Goal: Task Accomplishment & Management: Use online tool/utility

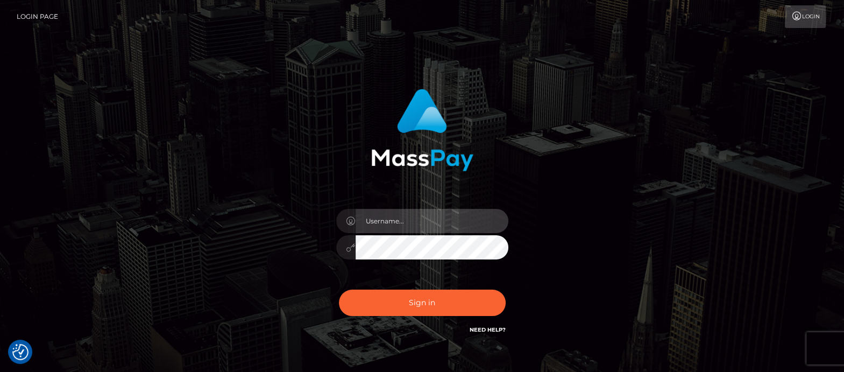
click at [391, 221] on input "text" at bounding box center [432, 221] width 153 height 24
click at [385, 218] on input "text" at bounding box center [432, 221] width 153 height 24
type input "df.es"
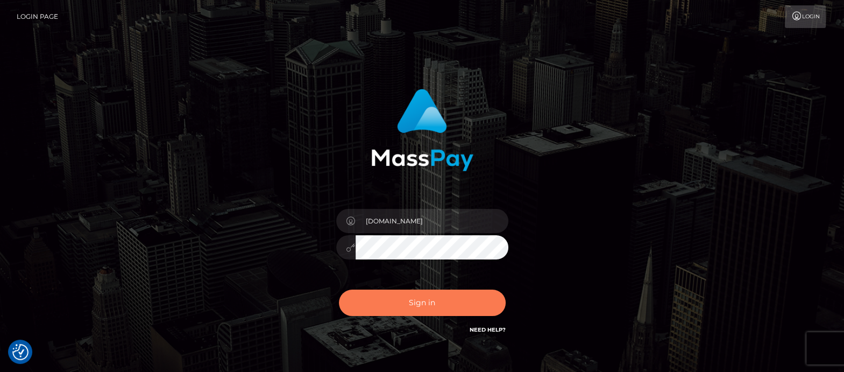
click at [423, 307] on button "Sign in" at bounding box center [422, 302] width 167 height 26
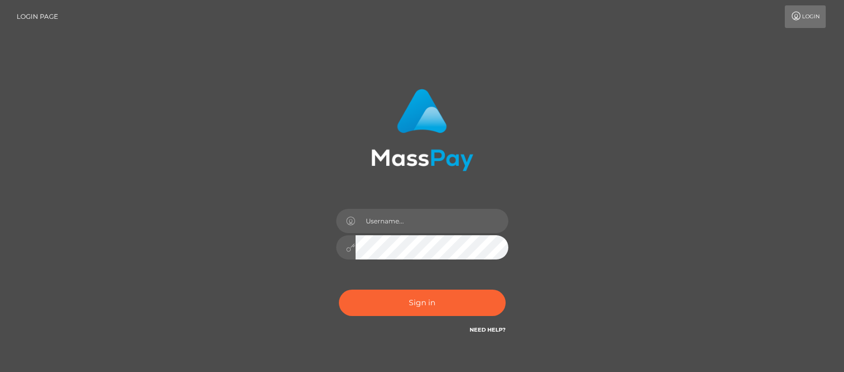
click at [412, 222] on input "text" at bounding box center [432, 221] width 153 height 24
type input "df.es"
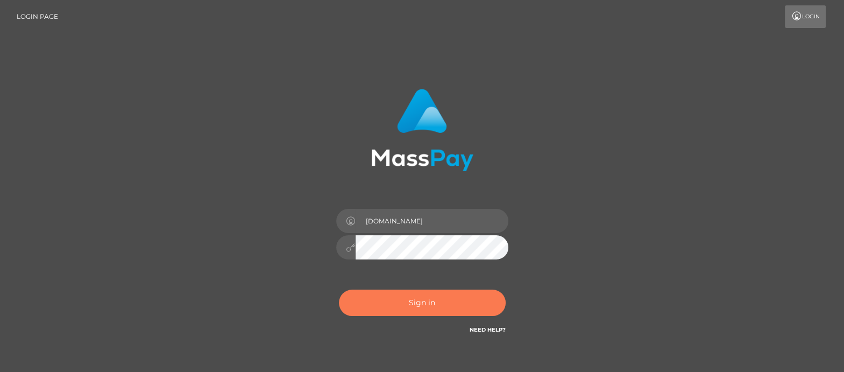
click at [429, 300] on button "Sign in" at bounding box center [422, 302] width 167 height 26
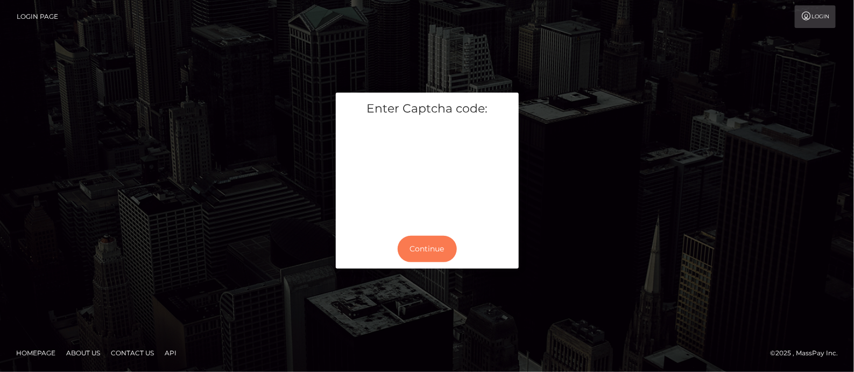
click at [424, 248] on button "Continue" at bounding box center [427, 249] width 59 height 26
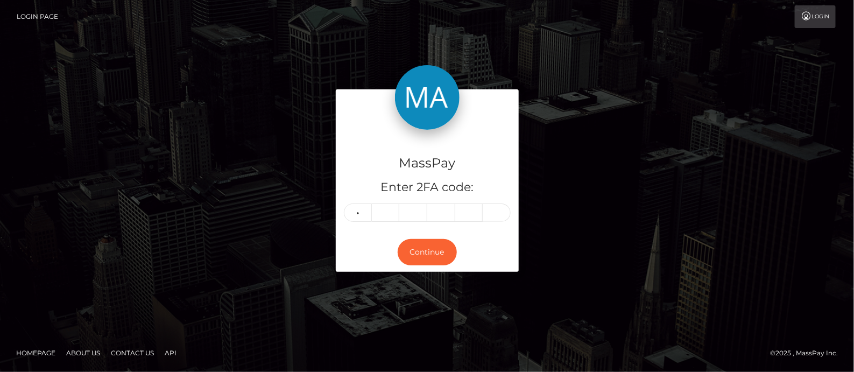
type input "4"
type input "8"
type input "9"
type input "6"
type input "7"
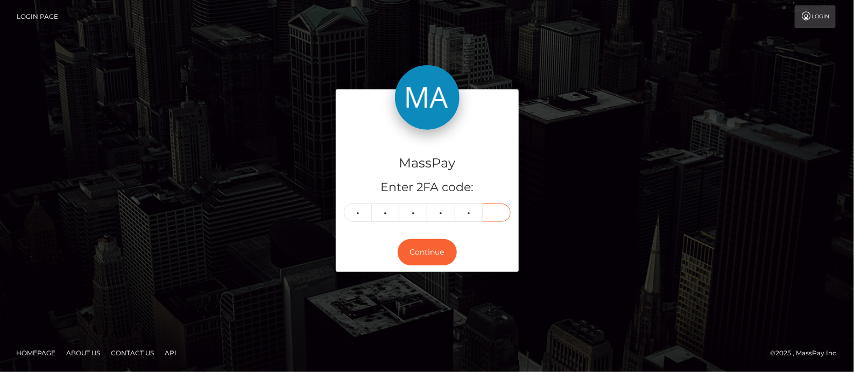
type input "7"
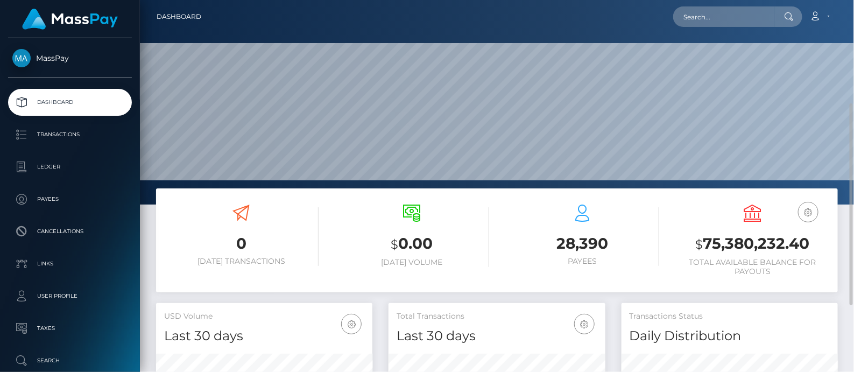
scroll to position [190, 216]
click at [726, 13] on input "text" at bounding box center [723, 16] width 101 height 20
paste input "[EMAIL_ADDRESS][DOMAIN_NAME]"
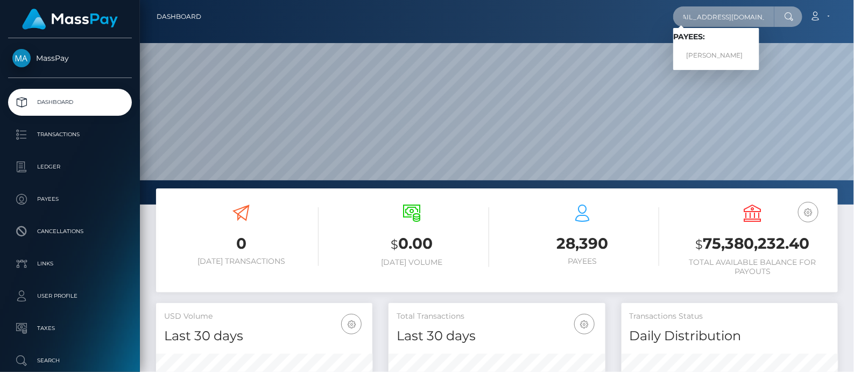
type input "[EMAIL_ADDRESS][DOMAIN_NAME]"
click at [717, 56] on link "JOSHUA JOVAN MATHER" at bounding box center [716, 56] width 86 height 20
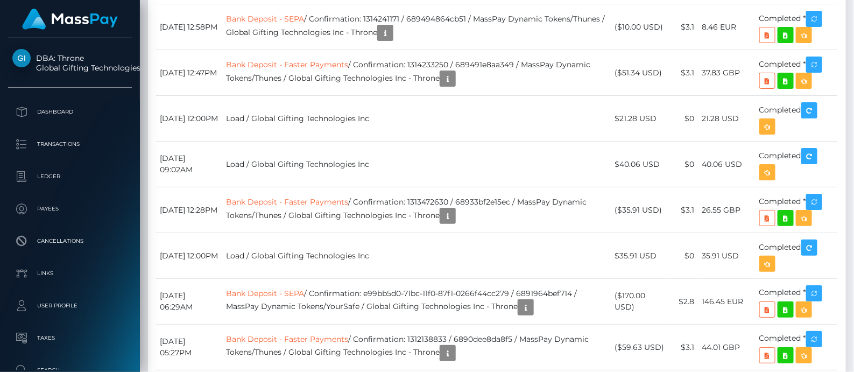
scroll to position [10222, 0]
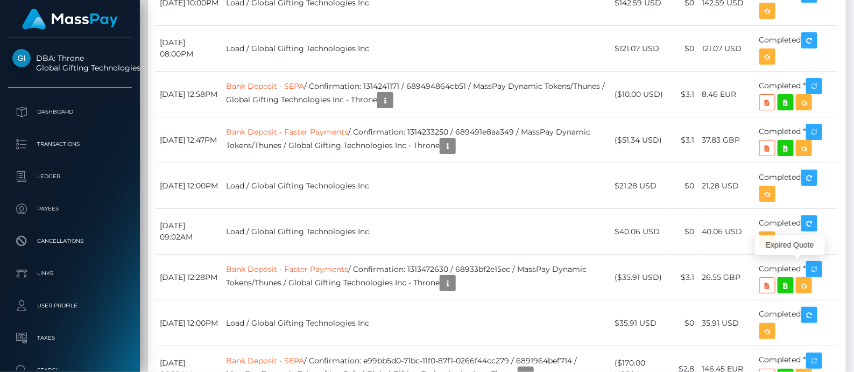
scroll to position [129, 216]
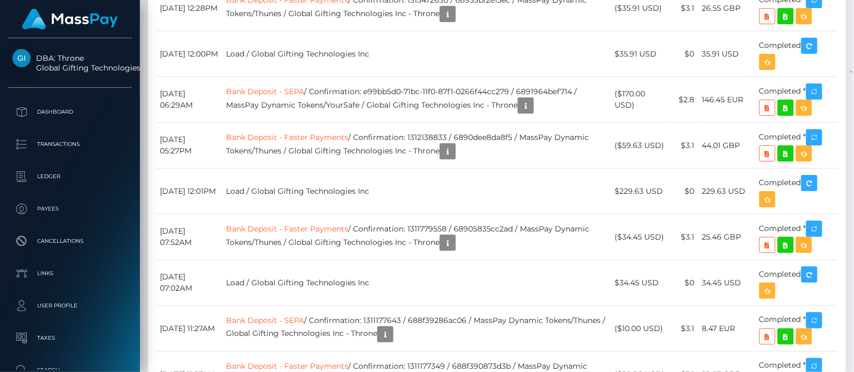
scroll to position [537856, 537769]
